Goal: Complete application form

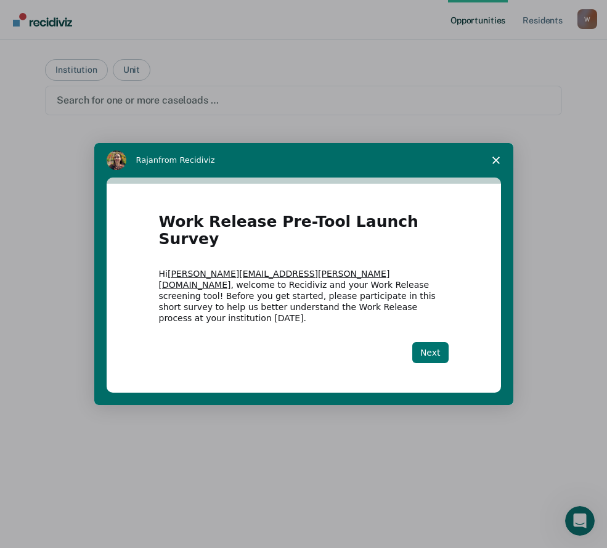
click at [434, 342] on button "Next" at bounding box center [430, 352] width 36 height 21
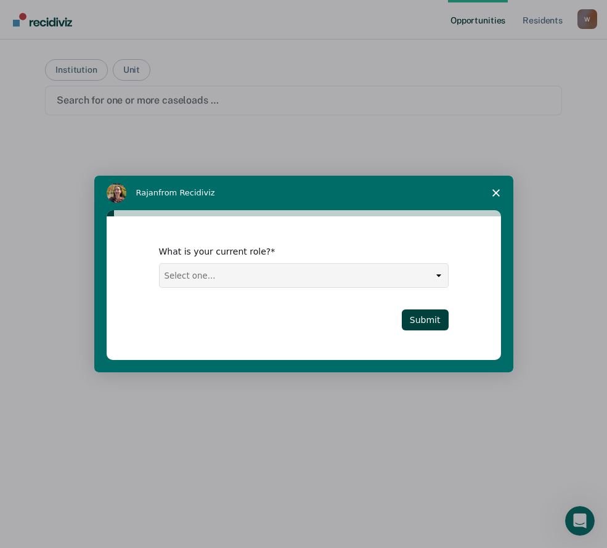
click at [439, 275] on select "Select one... Case Manager FUM Assistant [PERSON_NAME] [PERSON_NAME]" at bounding box center [304, 275] width 288 height 23
click at [526, 174] on div "Intercom messenger" at bounding box center [303, 274] width 607 height 548
click at [434, 317] on button "Submit" at bounding box center [425, 319] width 47 height 21
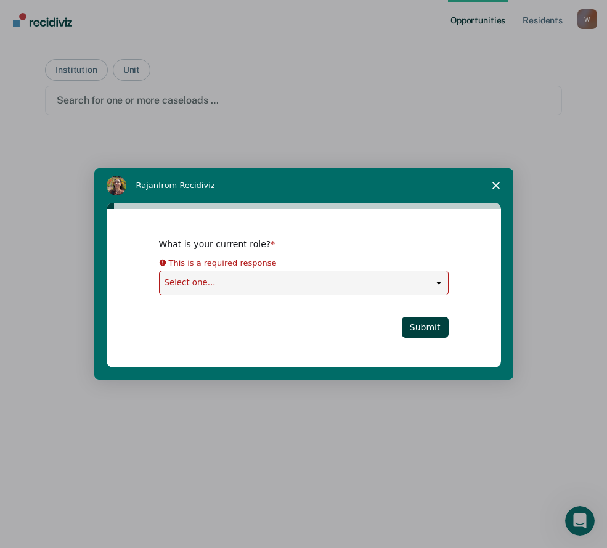
click at [429, 282] on select "Select one... Case Manager FUM Assistant [PERSON_NAME] [PERSON_NAME]" at bounding box center [304, 282] width 288 height 23
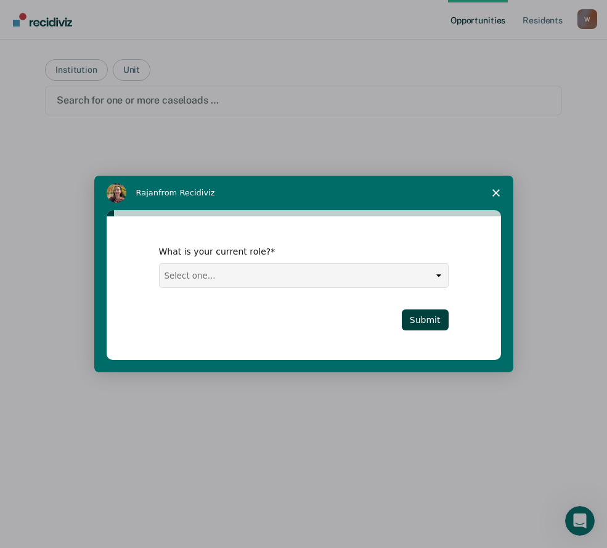
click at [429, 282] on select "Select one... Case Manager FUM Assistant [PERSON_NAME] [PERSON_NAME]" at bounding box center [304, 275] width 288 height 23
click at [493, 187] on span "Close survey" at bounding box center [496, 193] width 35 height 35
